Goal: Task Accomplishment & Management: Use online tool/utility

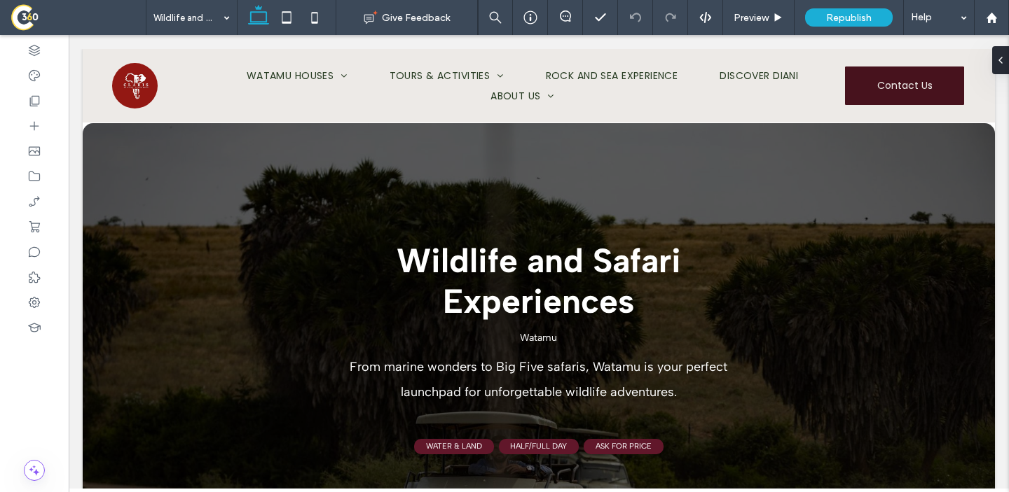
click at [12, 18] on span at bounding box center [78, 18] width 135 height 28
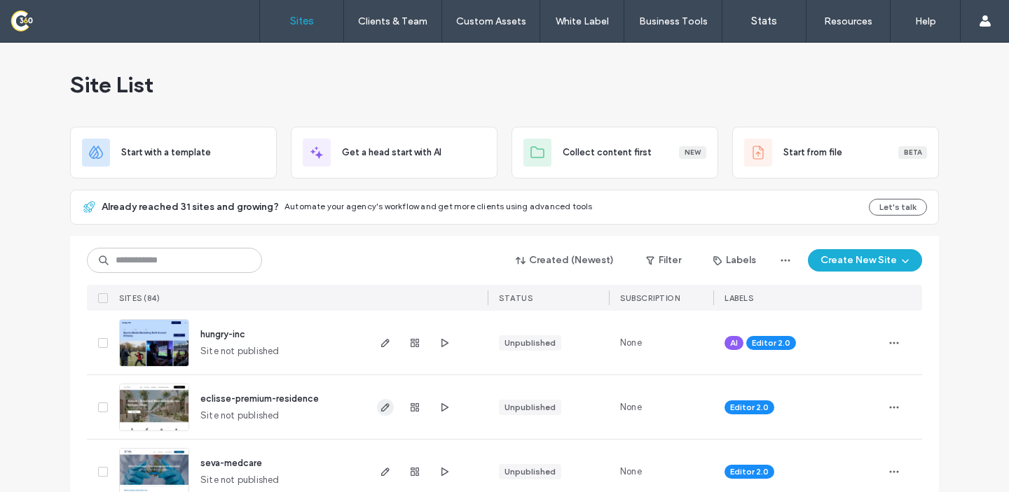
click at [385, 414] on span "button" at bounding box center [385, 407] width 17 height 17
